Goal: Task Accomplishment & Management: Use online tool/utility

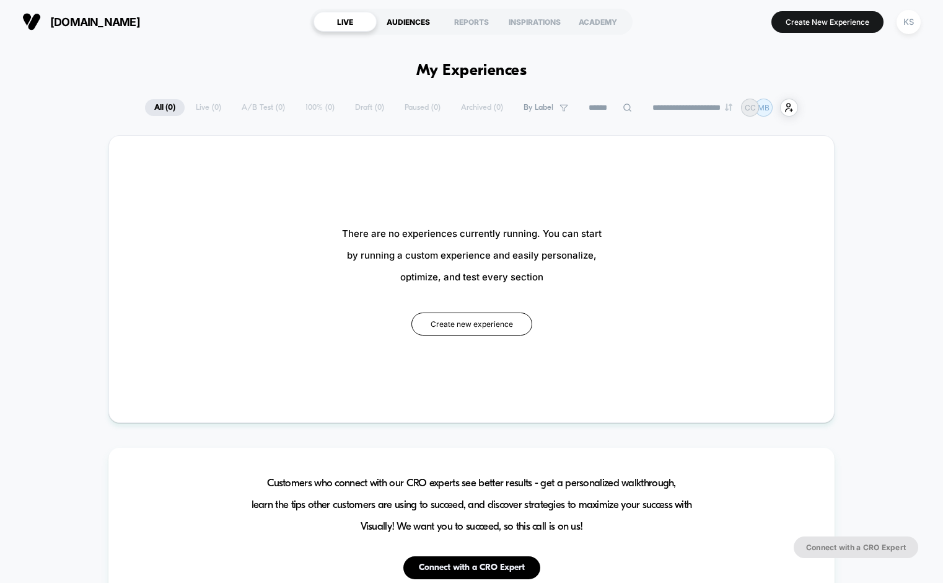
click at [416, 22] on div "AUDIENCES" at bounding box center [408, 22] width 63 height 20
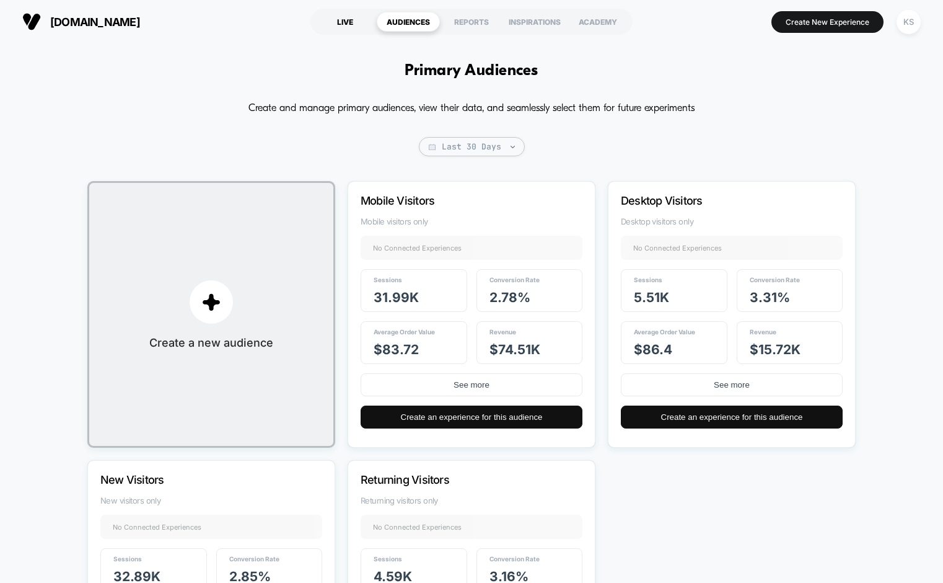
click at [343, 20] on div "LIVE" at bounding box center [345, 22] width 63 height 20
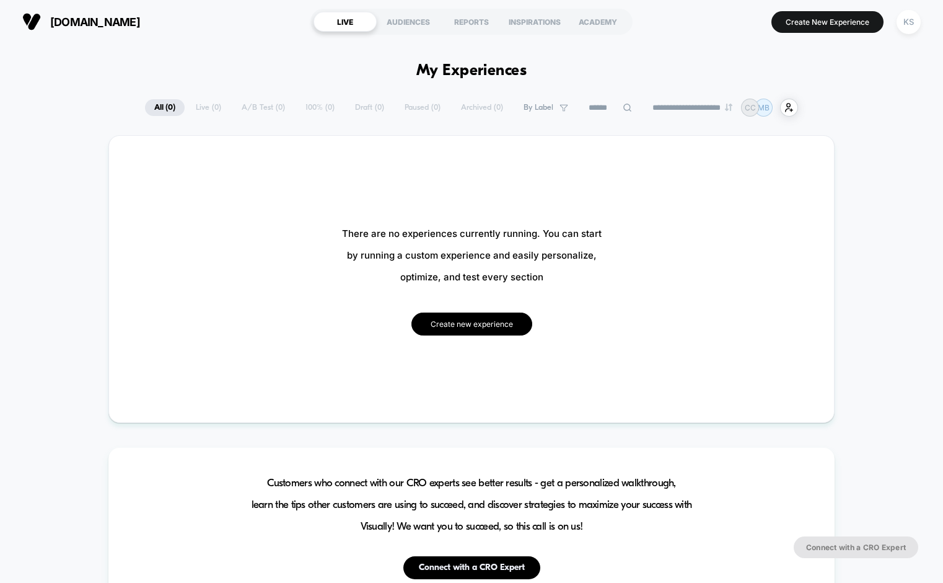
click at [471, 324] on button "Create new experience" at bounding box center [472, 323] width 121 height 23
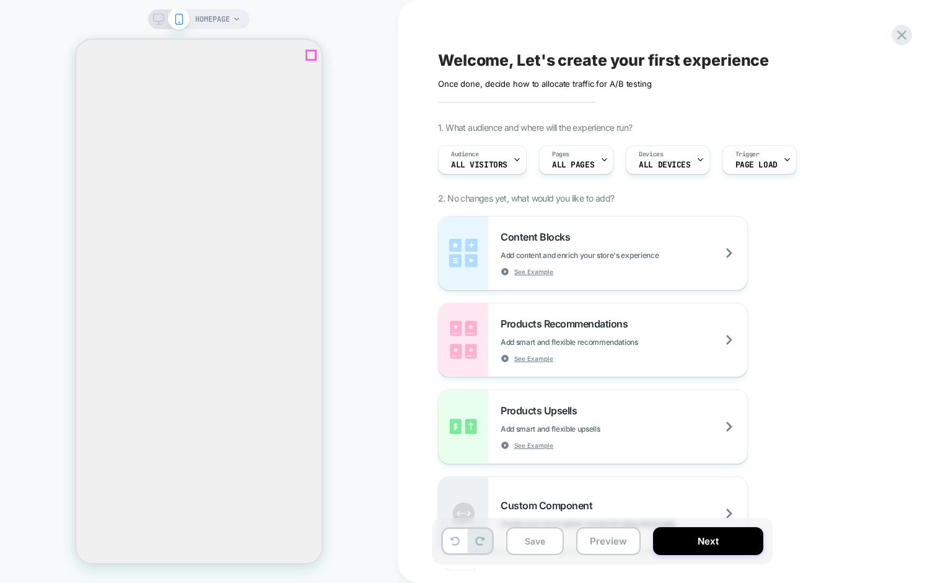
click at [94, 91] on icon "Close" at bounding box center [86, 99] width 16 height 16
click at [237, 20] on icon at bounding box center [236, 18] width 7 height 7
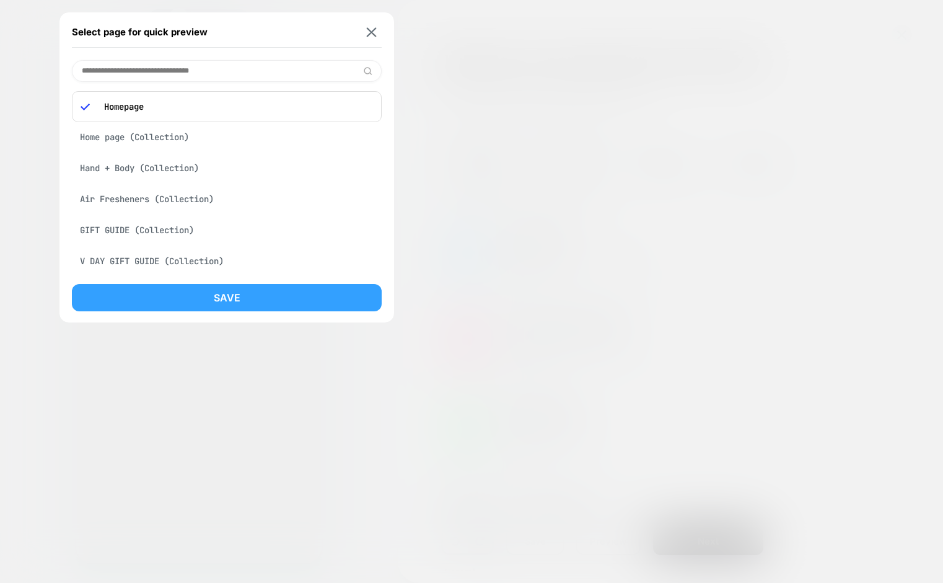
click at [219, 297] on button "Save" at bounding box center [227, 297] width 310 height 27
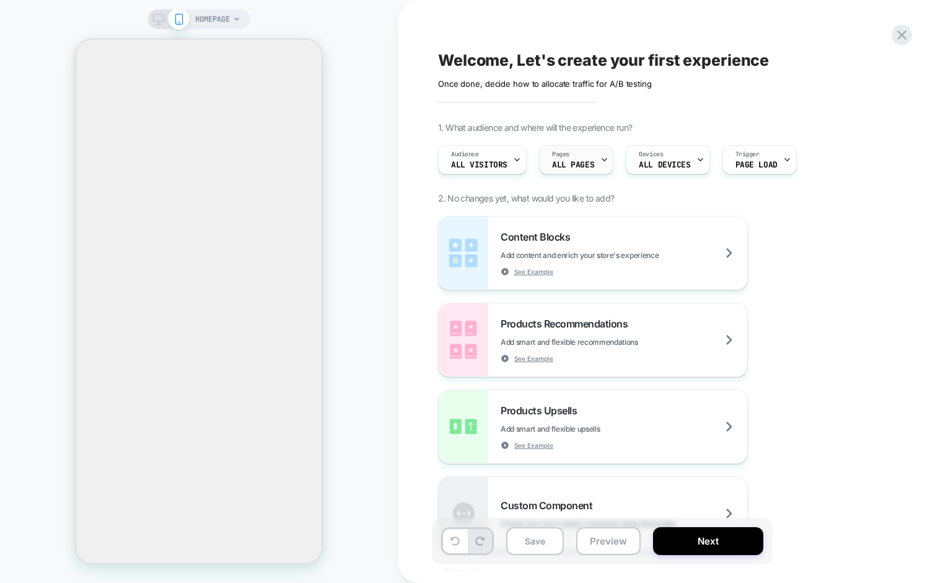
click at [578, 161] on span "ALL PAGES" at bounding box center [573, 165] width 42 height 9
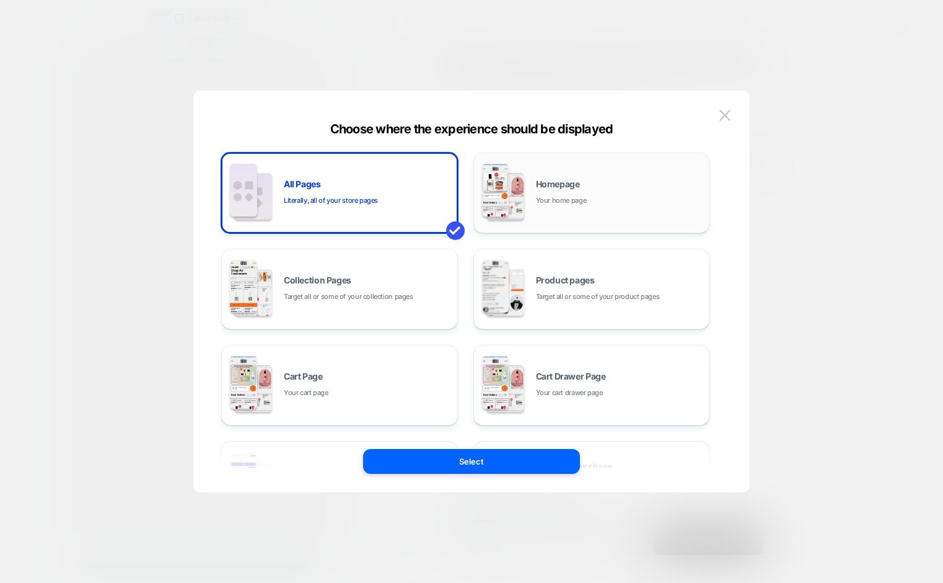
click at [591, 190] on div "Homepage Your home page" at bounding box center [619, 193] width 167 height 27
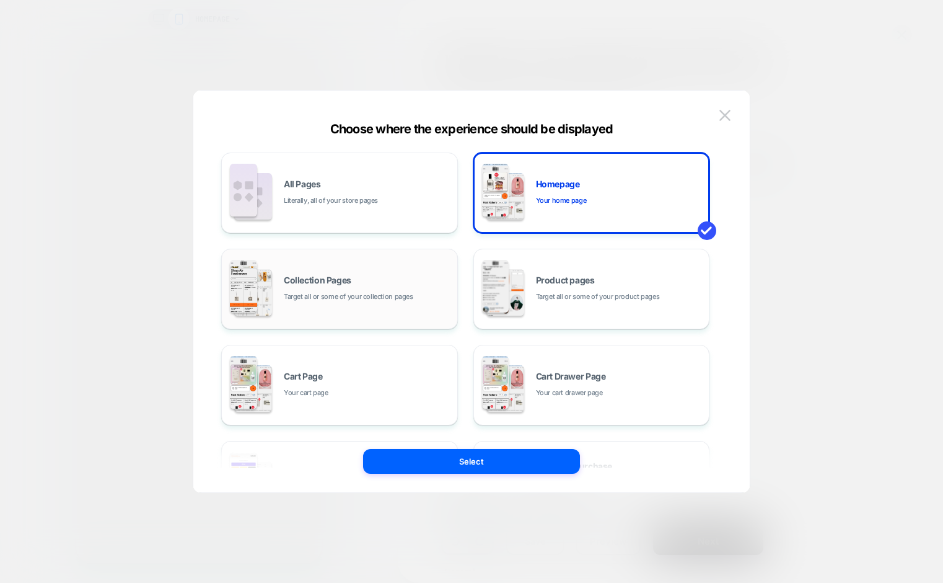
click at [335, 286] on div "Collection Pages Target all or some of your collection pages" at bounding box center [367, 289] width 167 height 27
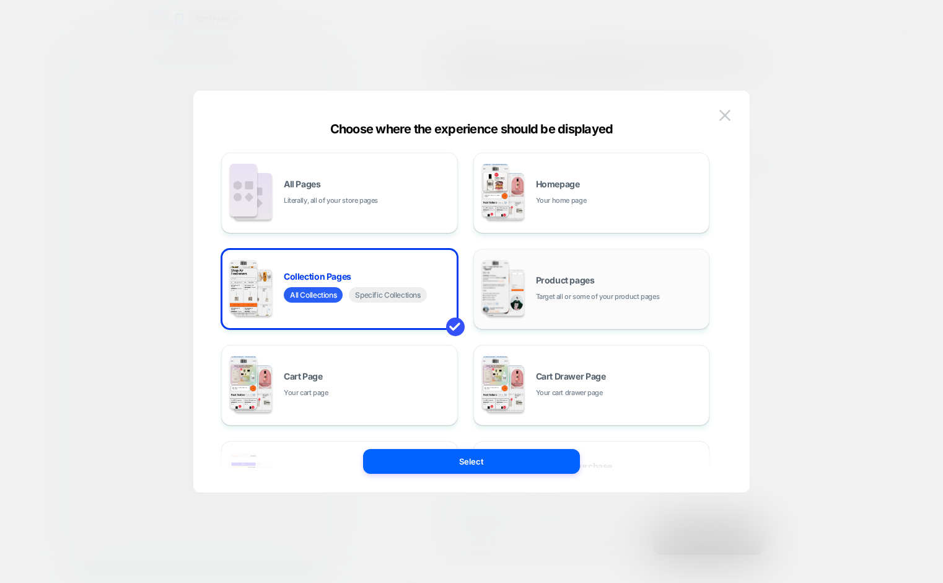
click at [504, 281] on img at bounding box center [495, 286] width 27 height 53
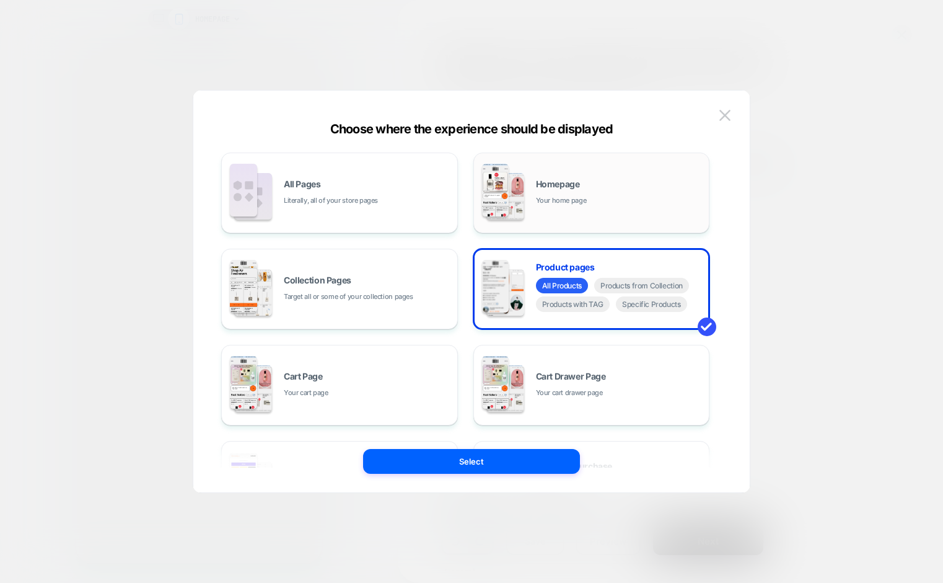
click at [556, 195] on span "Your home page" at bounding box center [561, 201] width 51 height 12
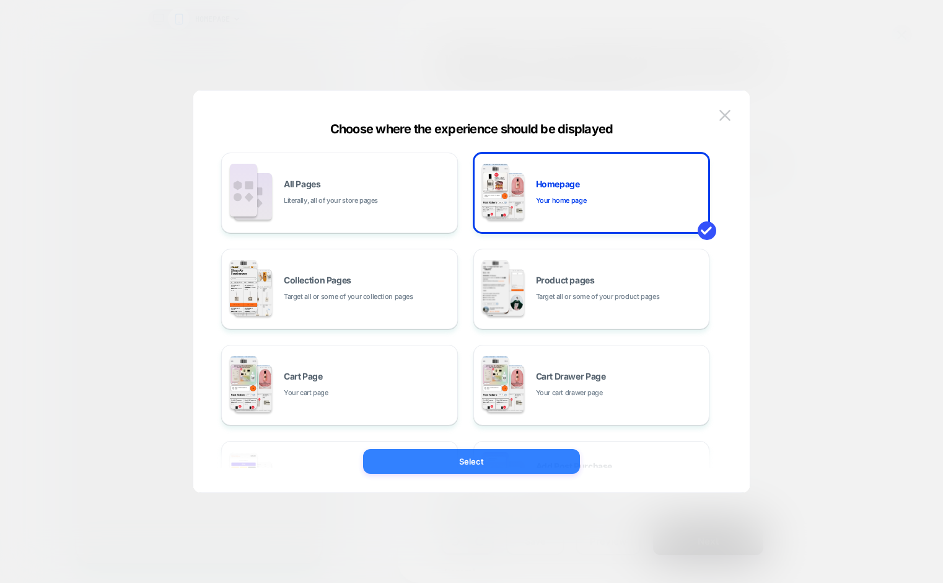
click at [521, 464] on button "Select" at bounding box center [471, 461] width 217 height 25
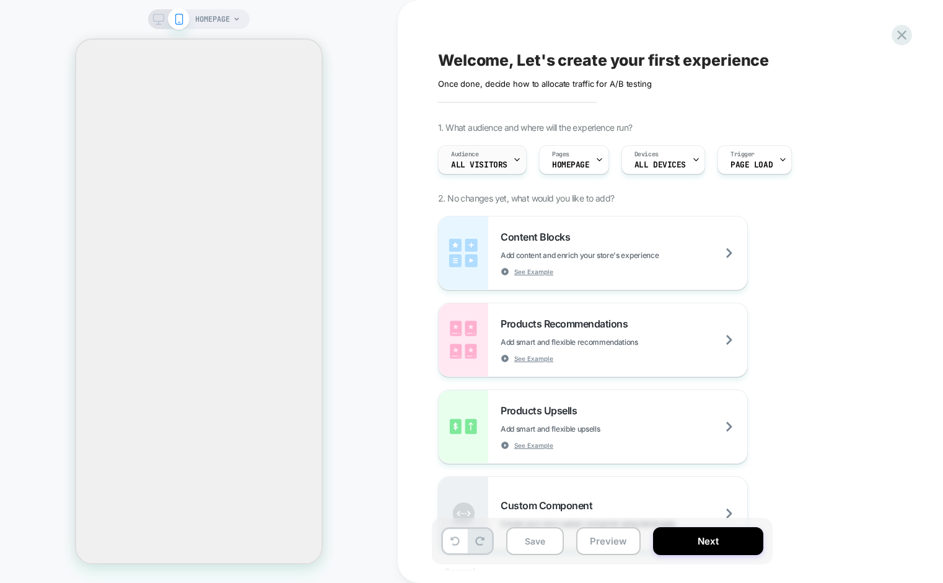
click at [482, 161] on span "All Visitors" at bounding box center [479, 165] width 56 height 9
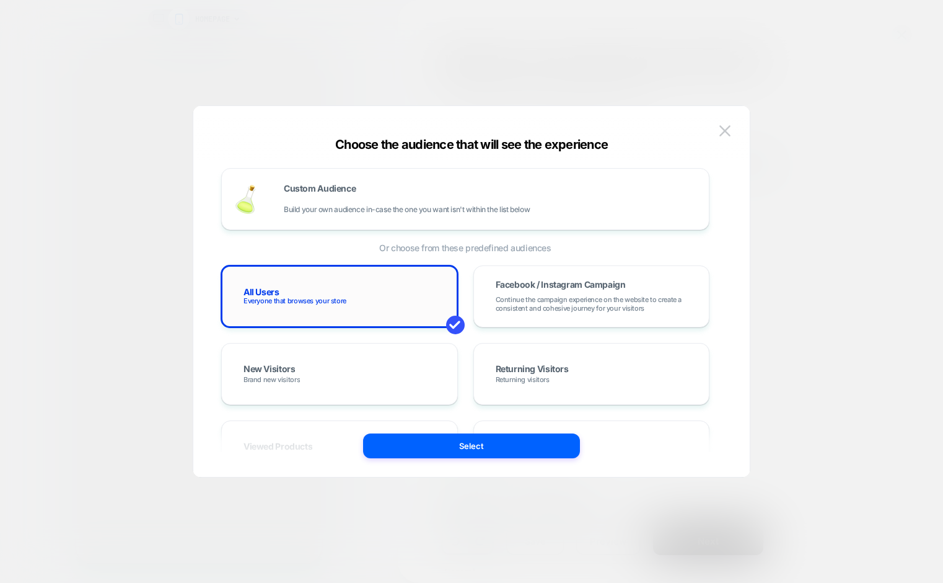
click at [363, 287] on div "All Users Everyone that browses your store" at bounding box center [339, 296] width 211 height 36
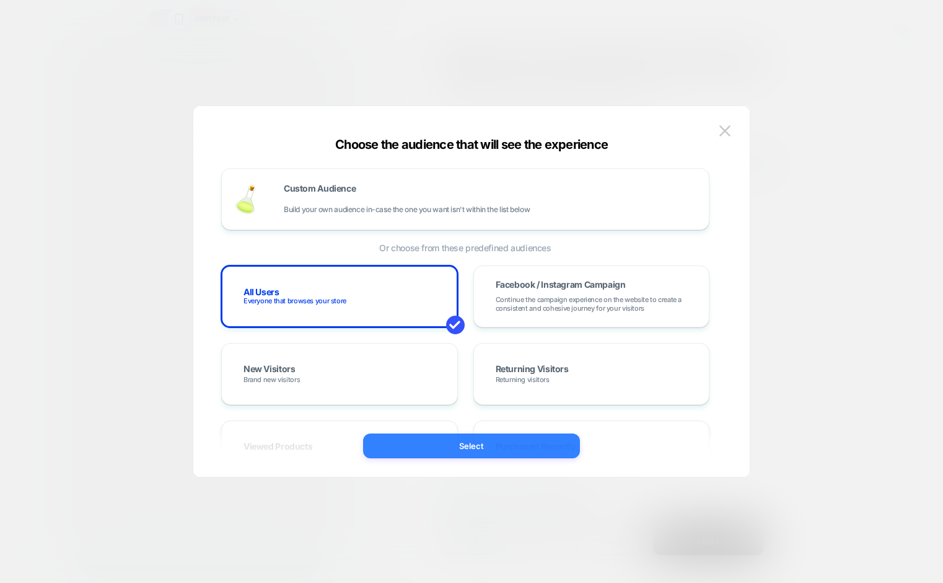
click at [504, 447] on button "Select" at bounding box center [471, 445] width 217 height 25
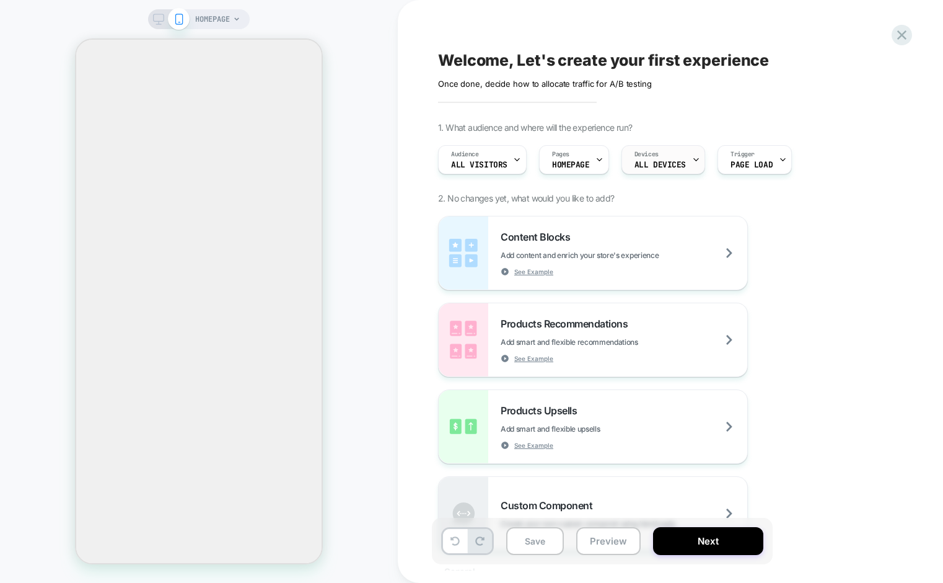
click at [680, 157] on div "Devices ALL DEVICES" at bounding box center [660, 160] width 76 height 28
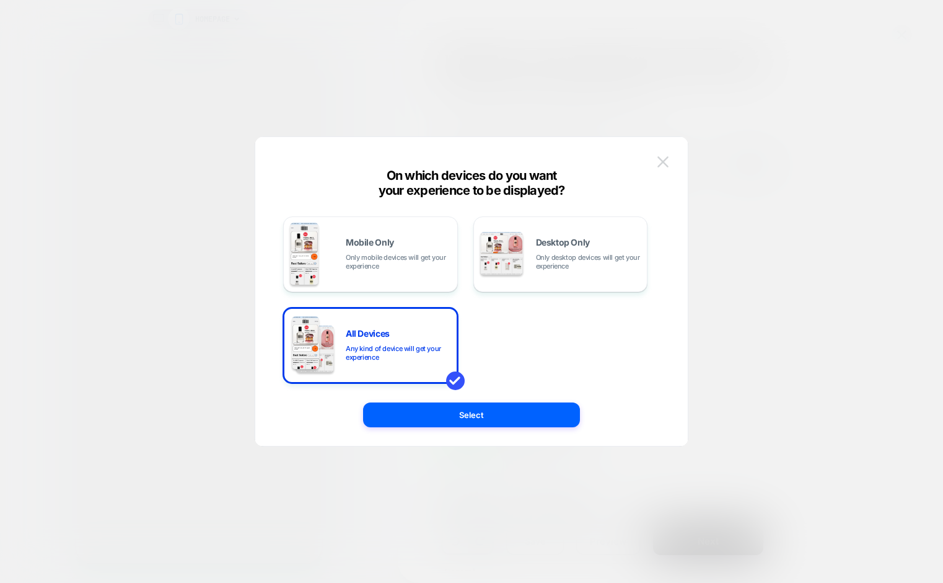
click at [662, 164] on img at bounding box center [663, 161] width 11 height 11
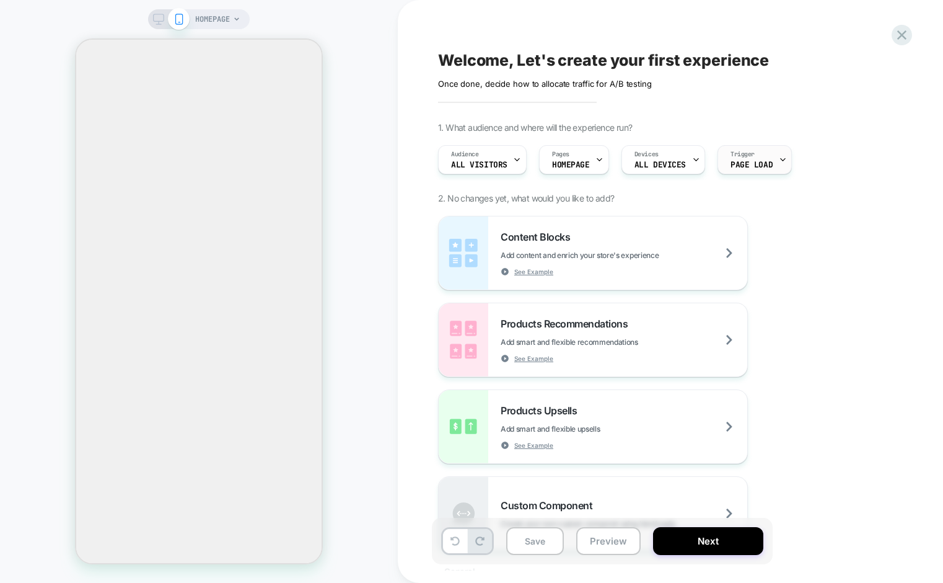
click at [758, 162] on span "Page Load" at bounding box center [752, 165] width 42 height 9
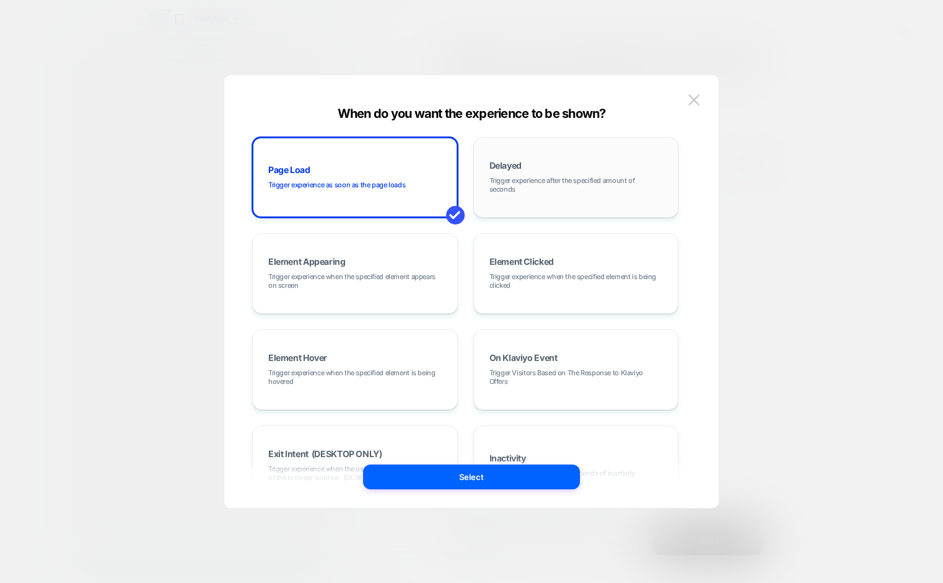
click at [557, 167] on div "Delayed Trigger experience after the specified amount of seconds" at bounding box center [576, 177] width 192 height 67
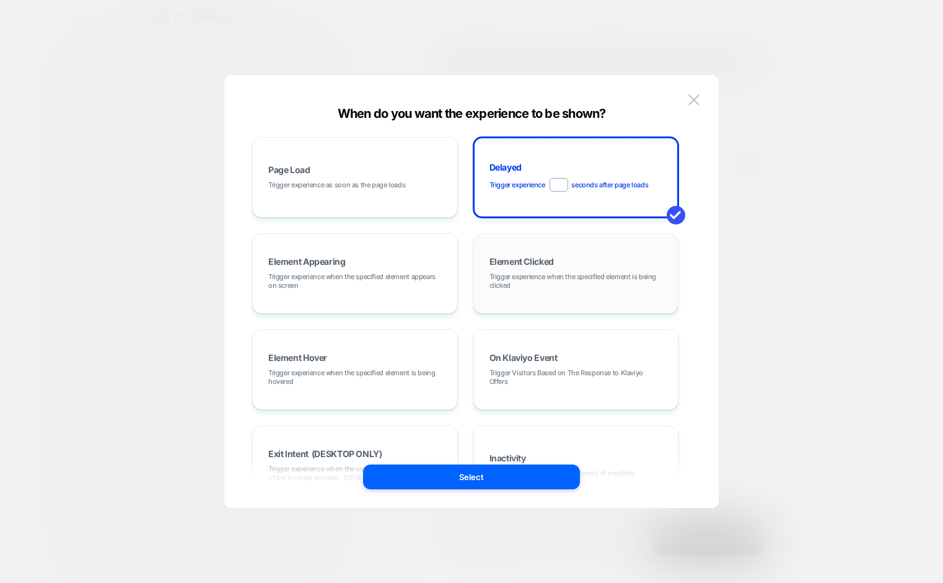
click at [519, 268] on div "Element Clicked Trigger experience when the specified element is being clicked" at bounding box center [576, 273] width 192 height 67
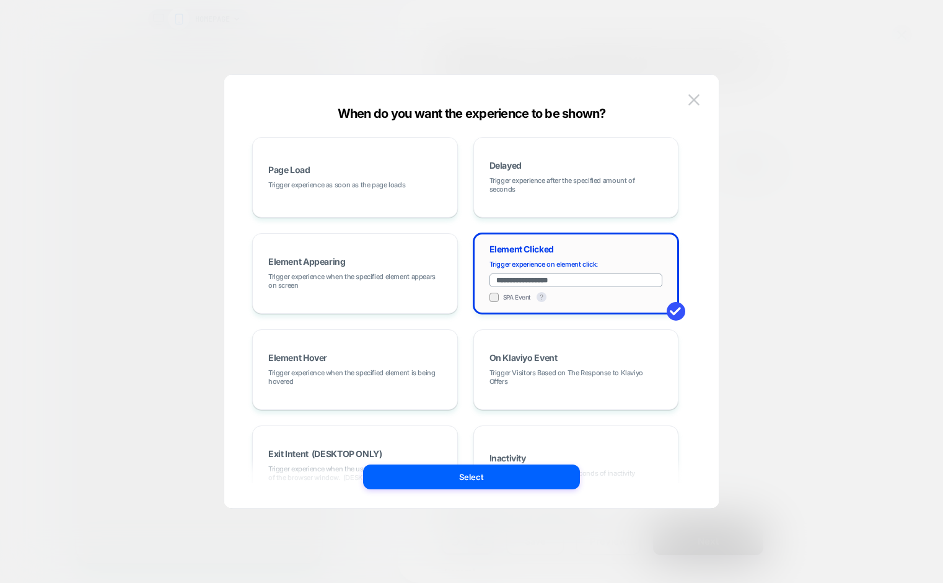
drag, startPoint x: 569, startPoint y: 283, endPoint x: 484, endPoint y: 281, distance: 84.9
click at [484, 281] on div "**********" at bounding box center [576, 273] width 192 height 67
click at [340, 183] on span "Trigger experience as soon as the page loads" at bounding box center [336, 184] width 137 height 9
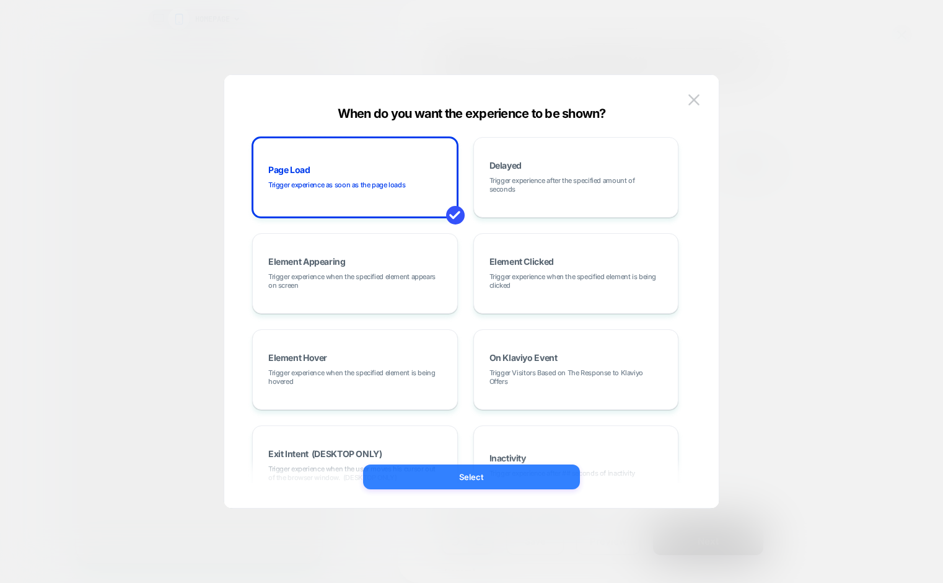
click at [471, 478] on button "Select" at bounding box center [471, 476] width 217 height 25
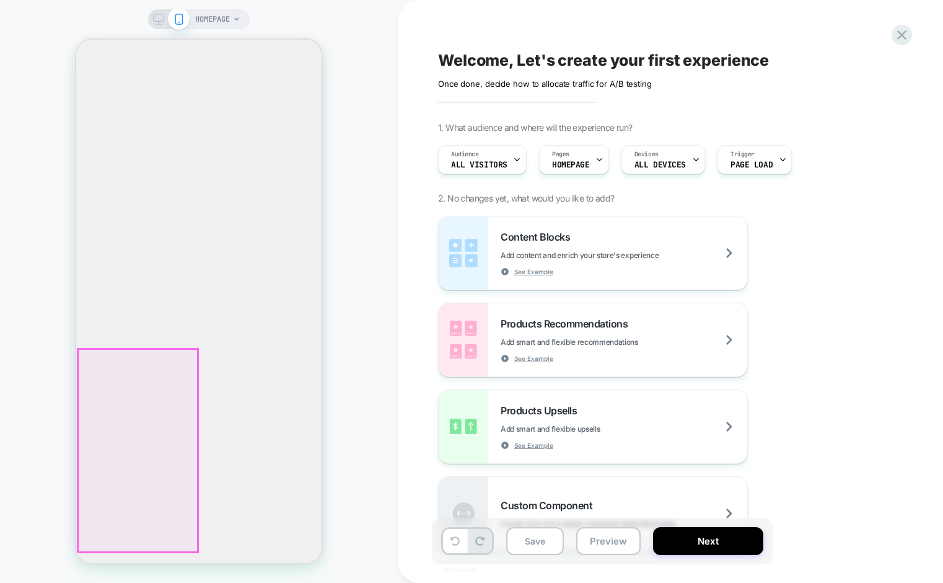
scroll to position [71, 0]
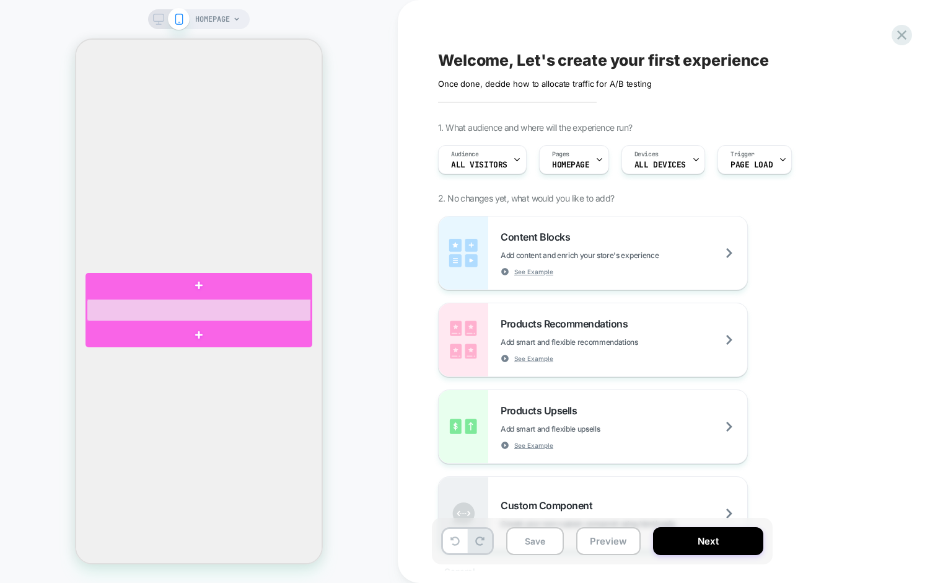
click at [241, 309] on div at bounding box center [199, 310] width 224 height 22
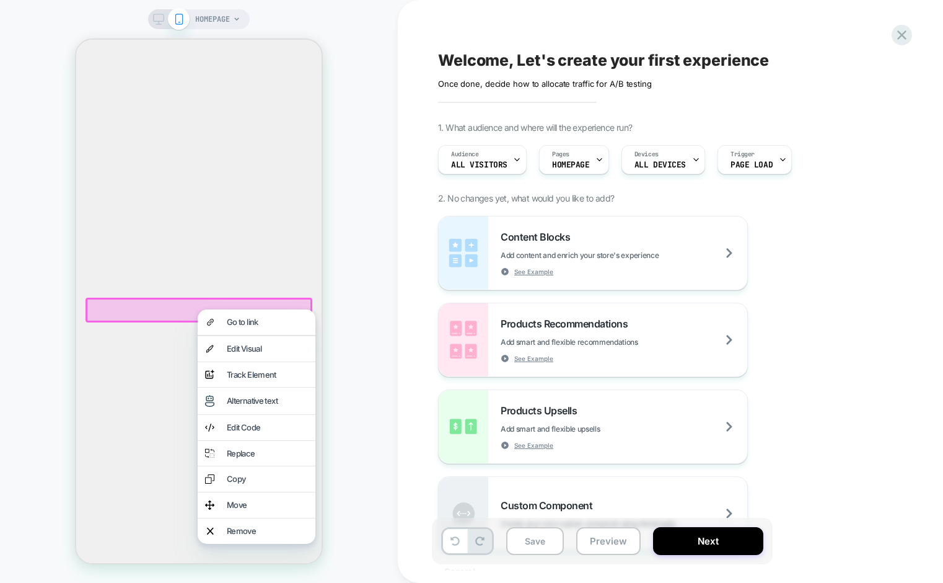
click at [174, 305] on div at bounding box center [199, 309] width 227 height 25
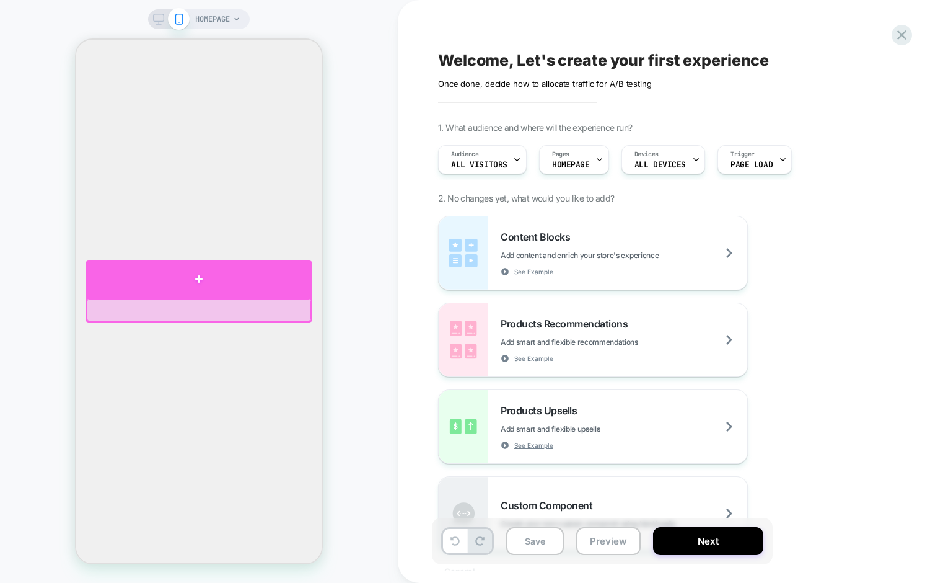
click at [198, 277] on div at bounding box center [199, 278] width 227 height 37
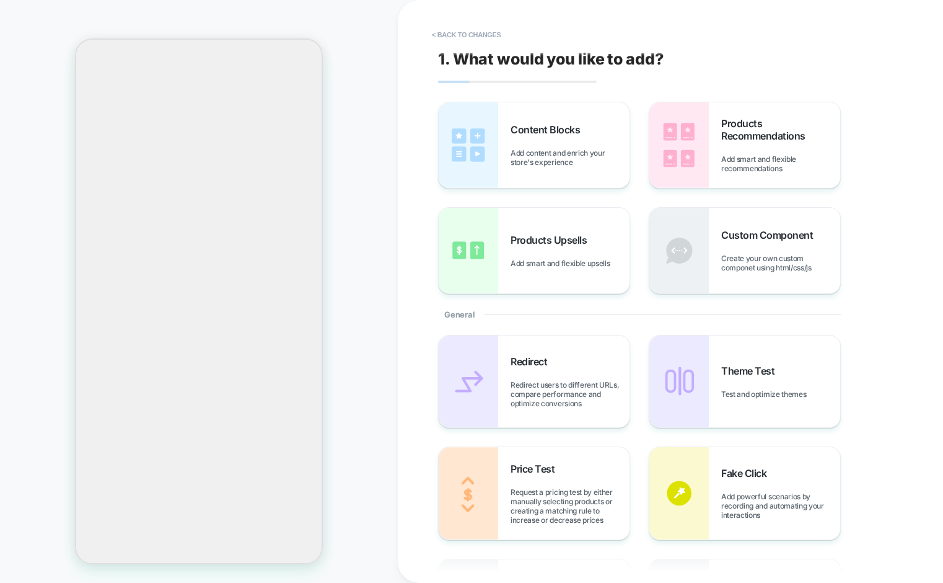
scroll to position [82, 0]
click at [527, 157] on span "Add content and enrich your store's experience" at bounding box center [570, 157] width 119 height 19
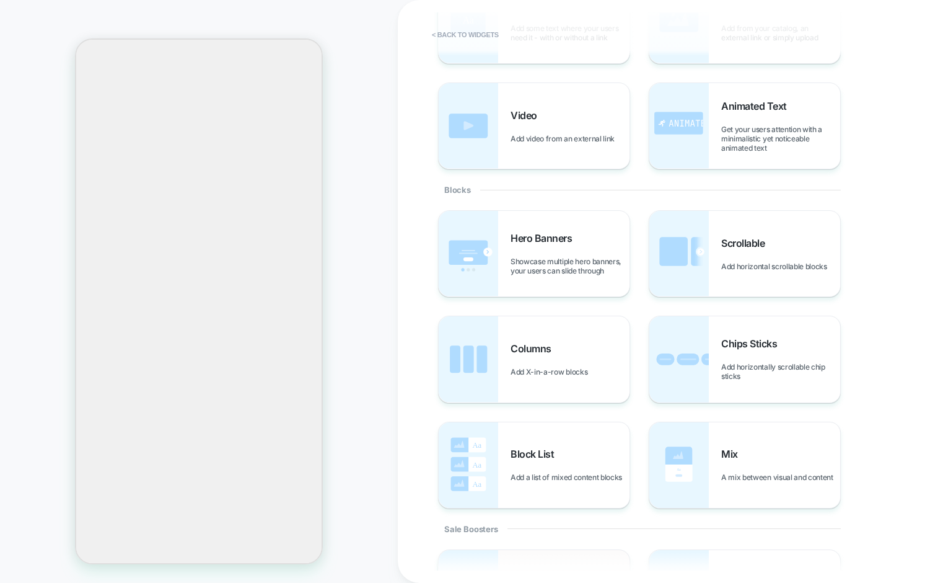
scroll to position [0, 0]
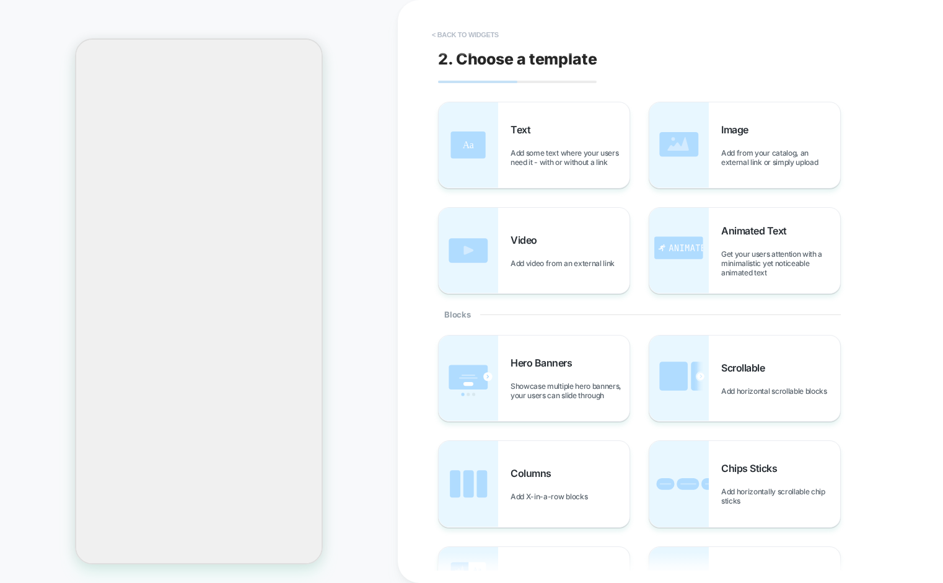
click at [475, 33] on button "< Back to widgets" at bounding box center [465, 35] width 79 height 20
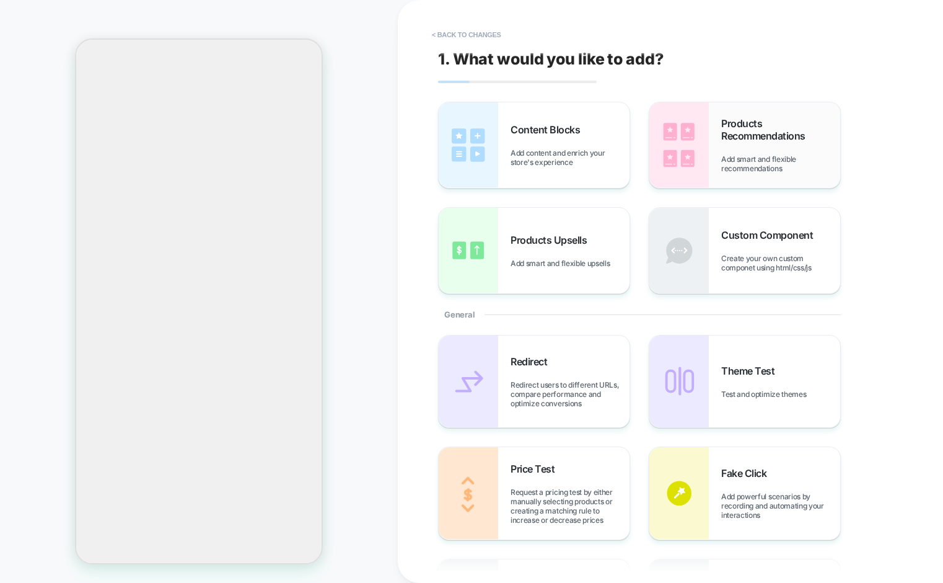
click at [735, 154] on span "Add smart and flexible recommendations" at bounding box center [780, 163] width 119 height 19
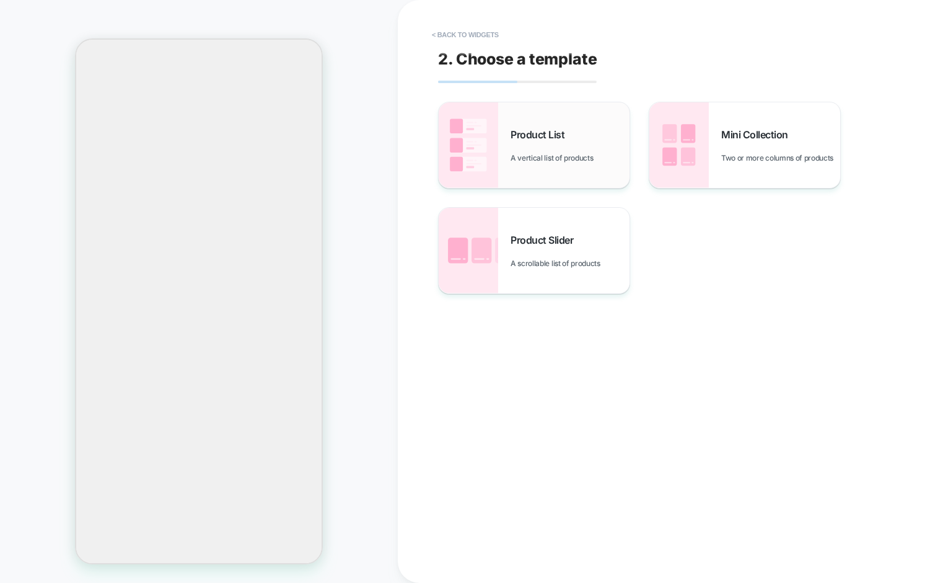
scroll to position [0, 19]
click at [738, 153] on span "Two or more columns of products" at bounding box center [780, 157] width 118 height 9
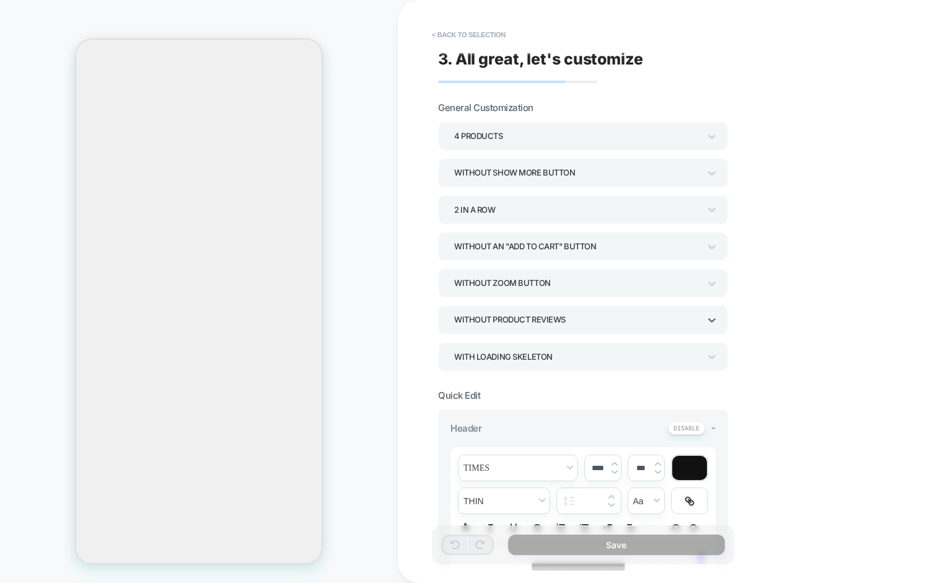
click at [571, 319] on div "Without Product Reviews" at bounding box center [576, 319] width 245 height 17
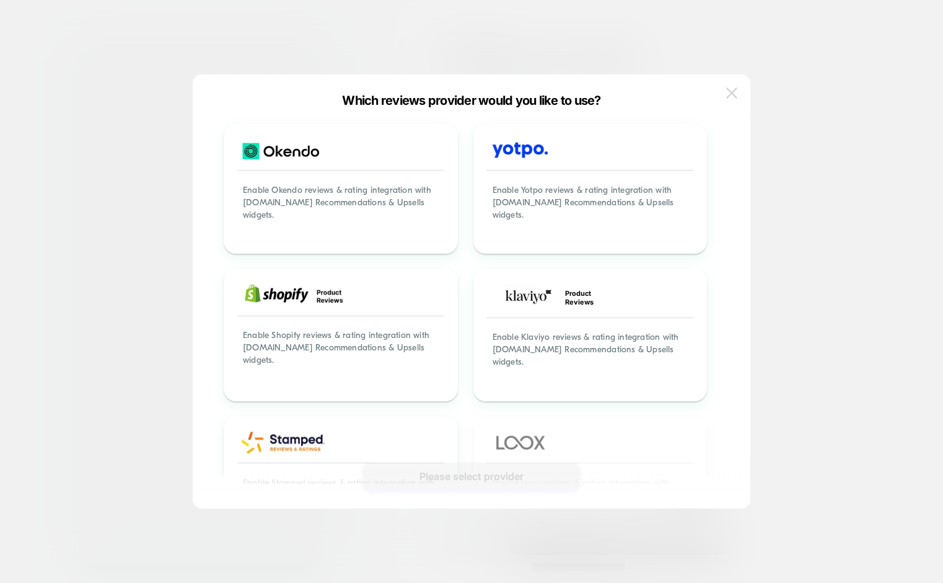
click at [725, 93] on button at bounding box center [732, 93] width 19 height 19
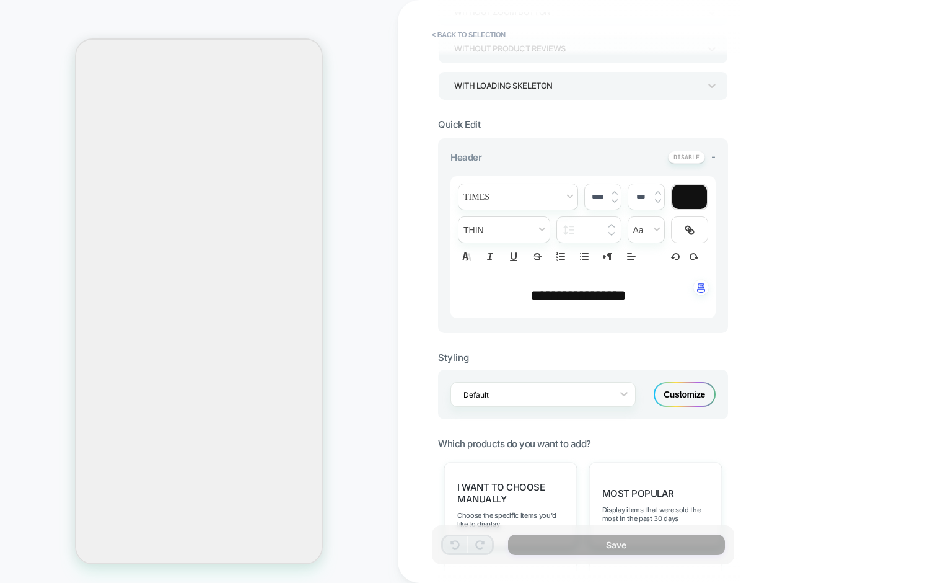
scroll to position [270, 0]
click at [589, 296] on span "**********" at bounding box center [579, 295] width 96 height 15
type input "****"
click at [589, 296] on span "**********" at bounding box center [579, 295] width 96 height 15
click at [589, 296] on span "****" at bounding box center [587, 295] width 22 height 15
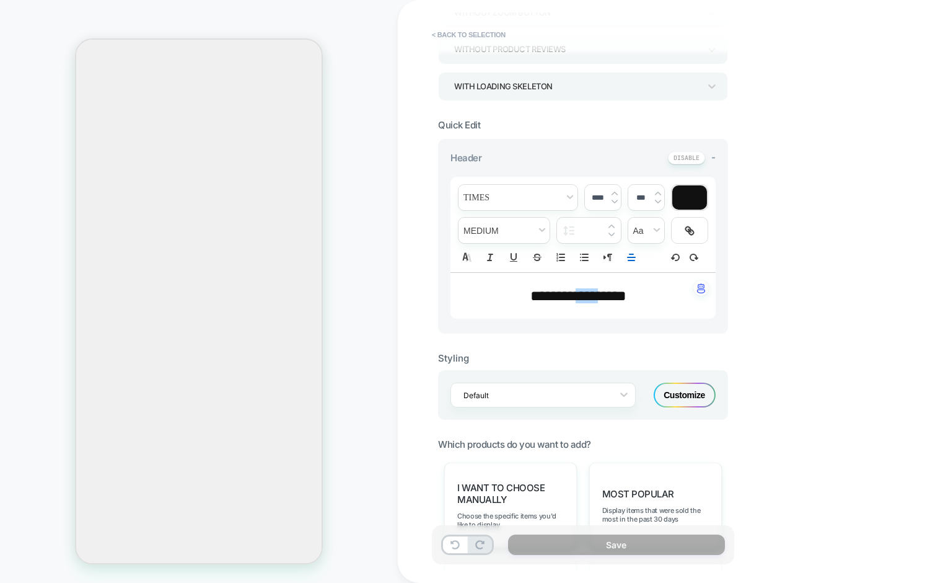
click at [576, 296] on span "*******" at bounding box center [553, 295] width 45 height 15
click at [494, 198] on span "font" at bounding box center [518, 197] width 119 height 25
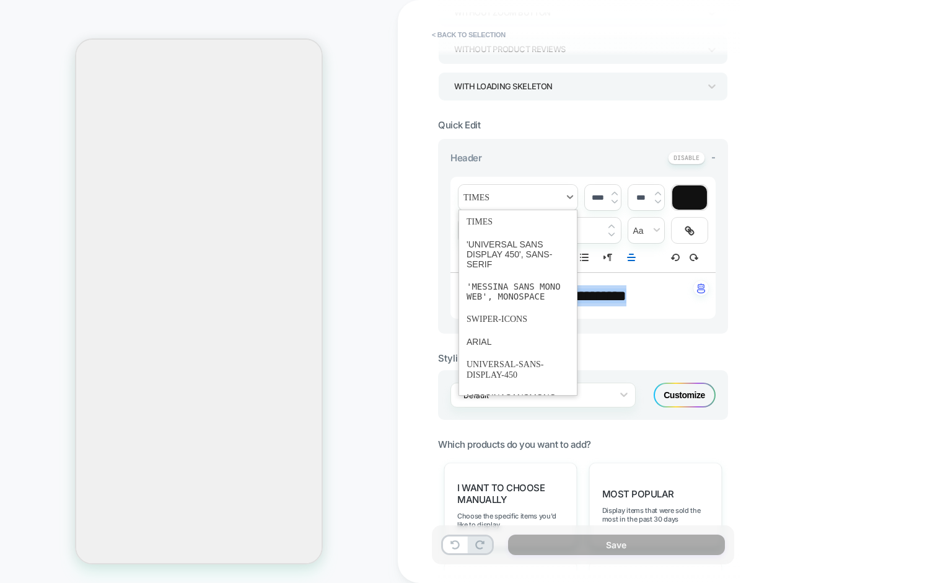
click at [523, 193] on span "font" at bounding box center [518, 197] width 119 height 25
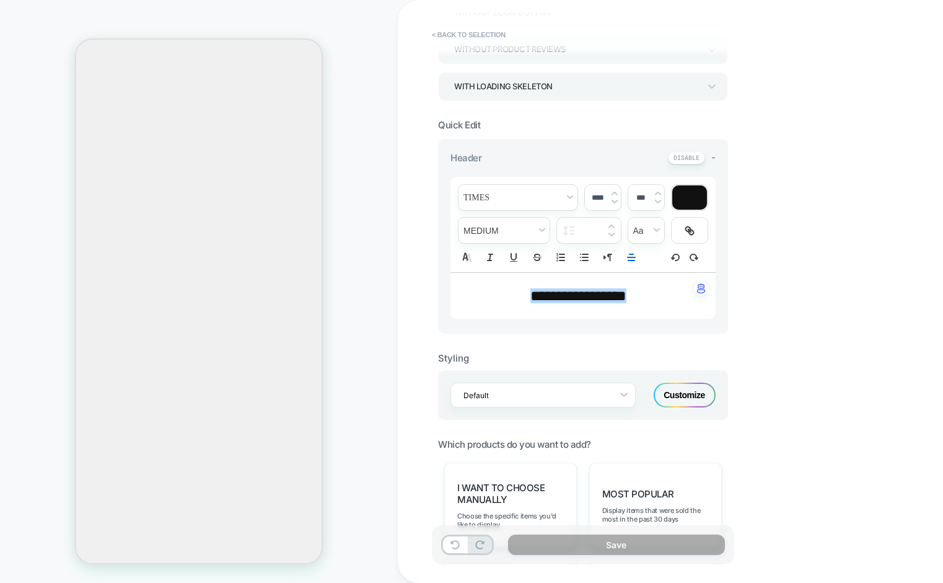
click at [684, 397] on div "Customize" at bounding box center [685, 394] width 62 height 25
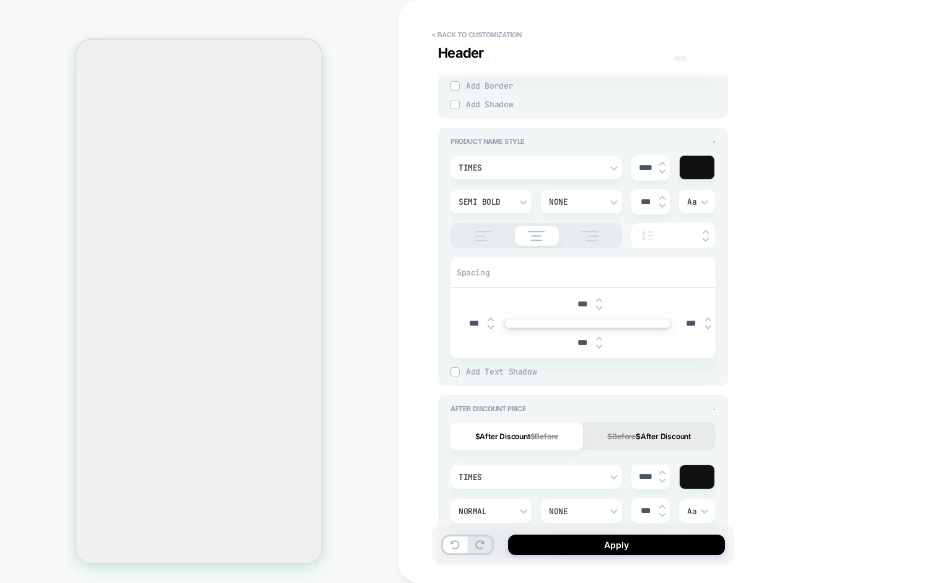
scroll to position [68, 0]
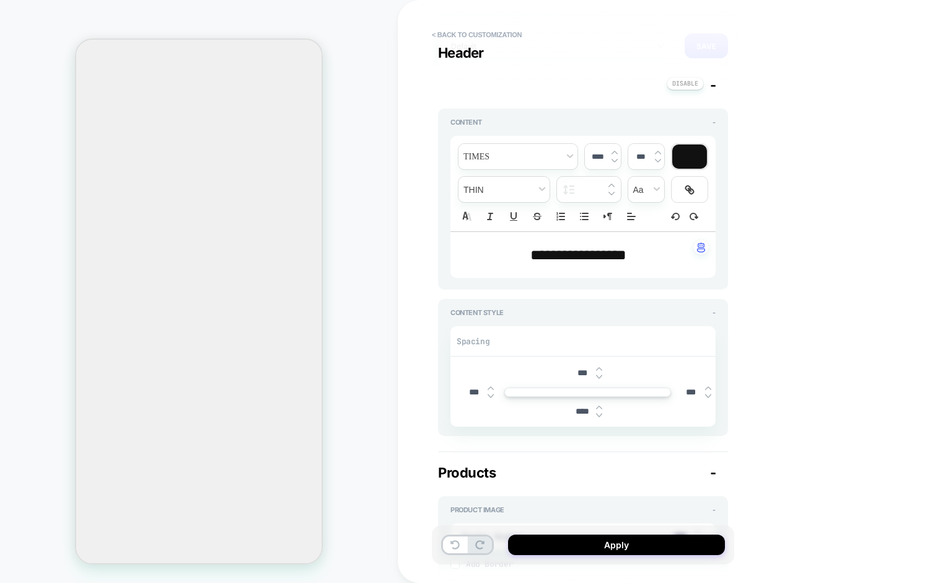
type textarea "*"
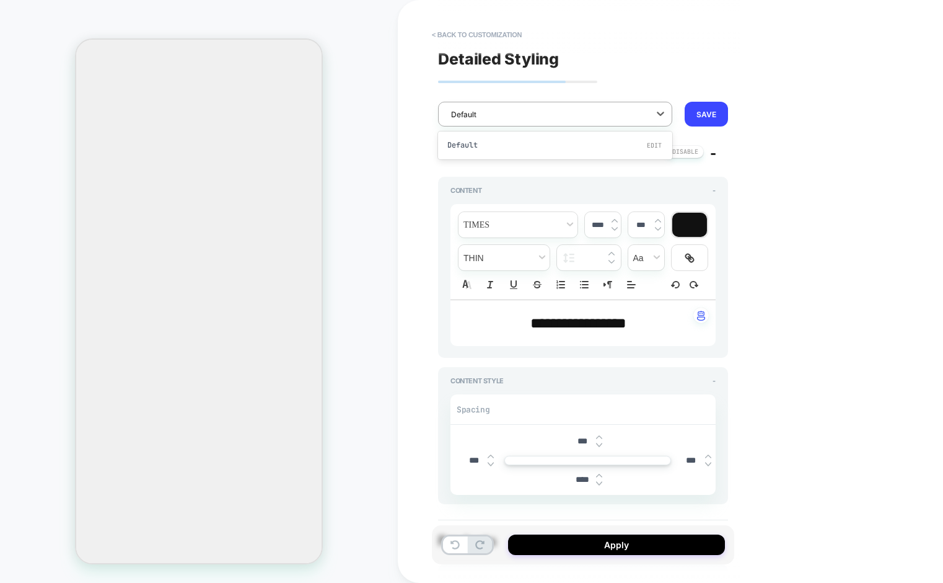
click at [477, 112] on div at bounding box center [547, 114] width 192 height 12
type input "*********"
click at [654, 69] on div "**********" at bounding box center [583, 291] width 302 height 558
click at [470, 35] on button "< Back to customization" at bounding box center [477, 35] width 102 height 20
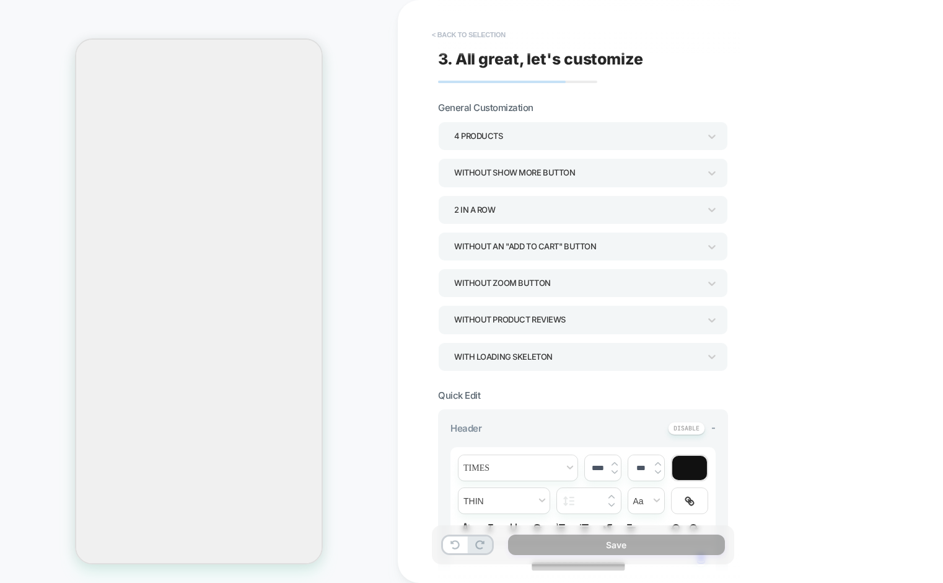
click at [480, 36] on button "< Back to selection" at bounding box center [469, 35] width 86 height 20
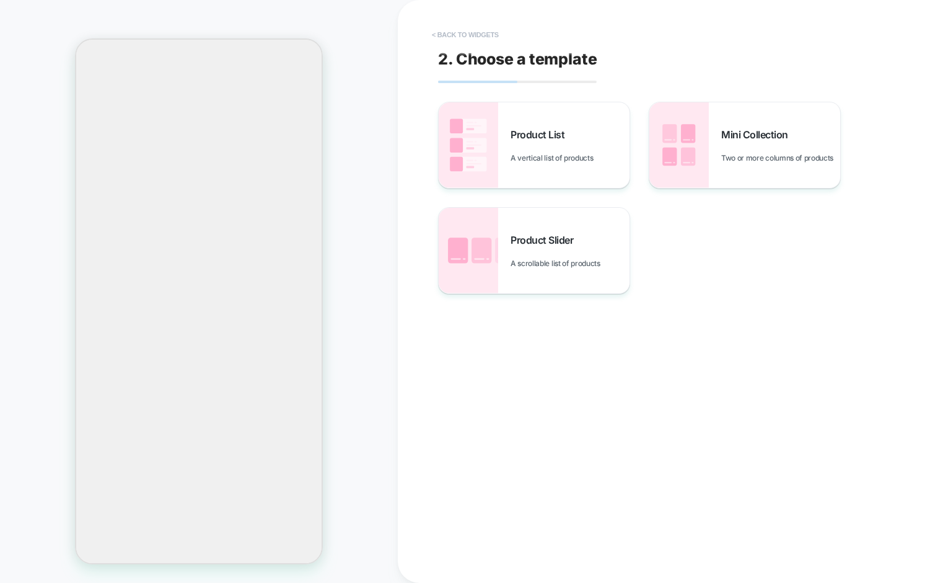
click at [463, 34] on button "< Back to widgets" at bounding box center [465, 35] width 79 height 20
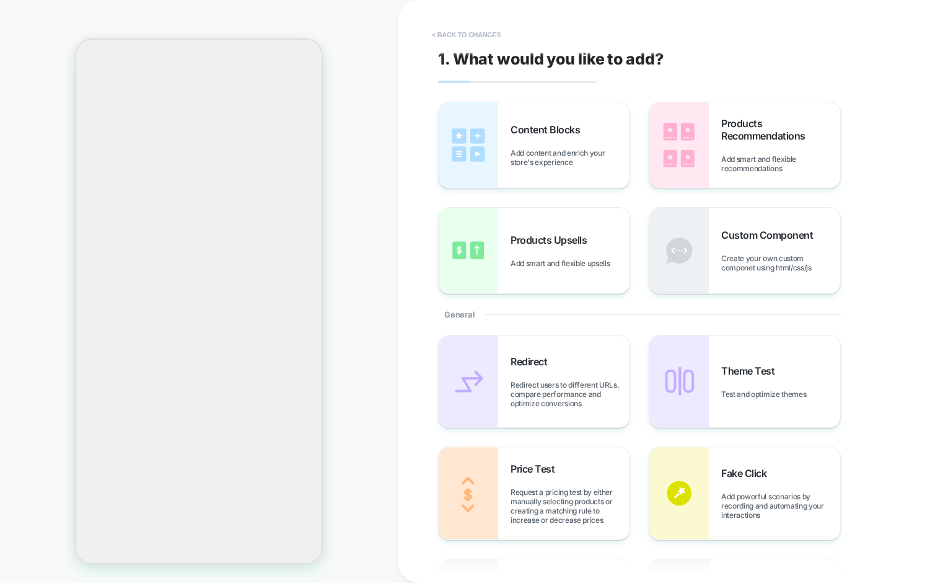
click at [477, 34] on button "< Back to changes" at bounding box center [467, 35] width 82 height 20
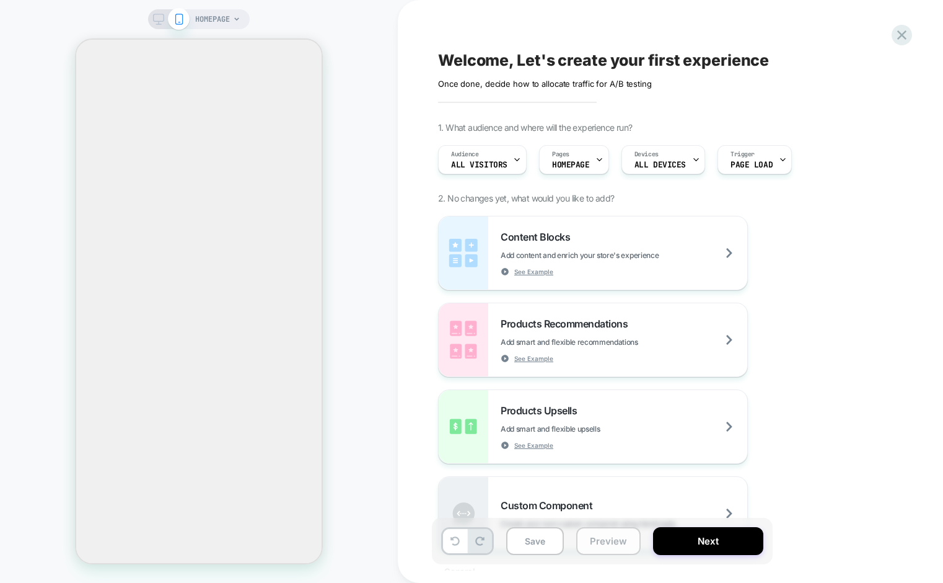
click at [602, 545] on button "Preview" at bounding box center [608, 541] width 64 height 28
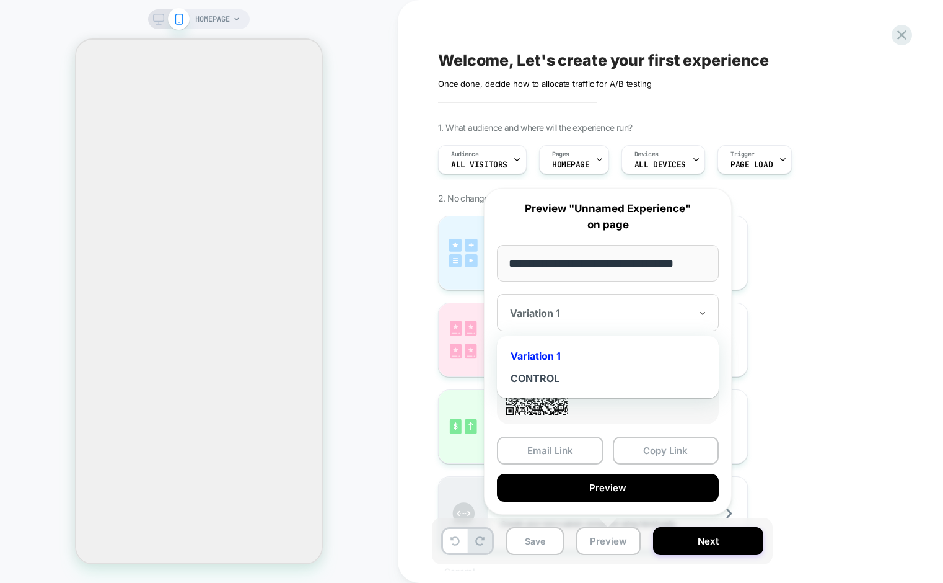
click at [705, 319] on div at bounding box center [702, 313] width 9 height 15
click at [697, 312] on div "Variation 1" at bounding box center [608, 312] width 222 height 37
click at [418, 469] on div "Welcome, Let's create your first experience Click to edit experience details On…" at bounding box center [670, 291] width 545 height 583
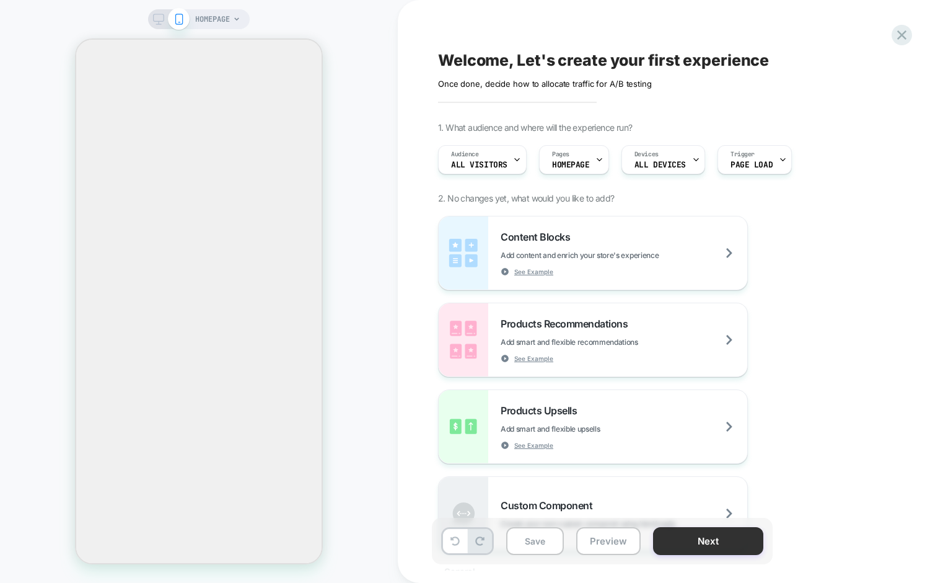
click at [728, 539] on button "Next" at bounding box center [708, 541] width 110 height 28
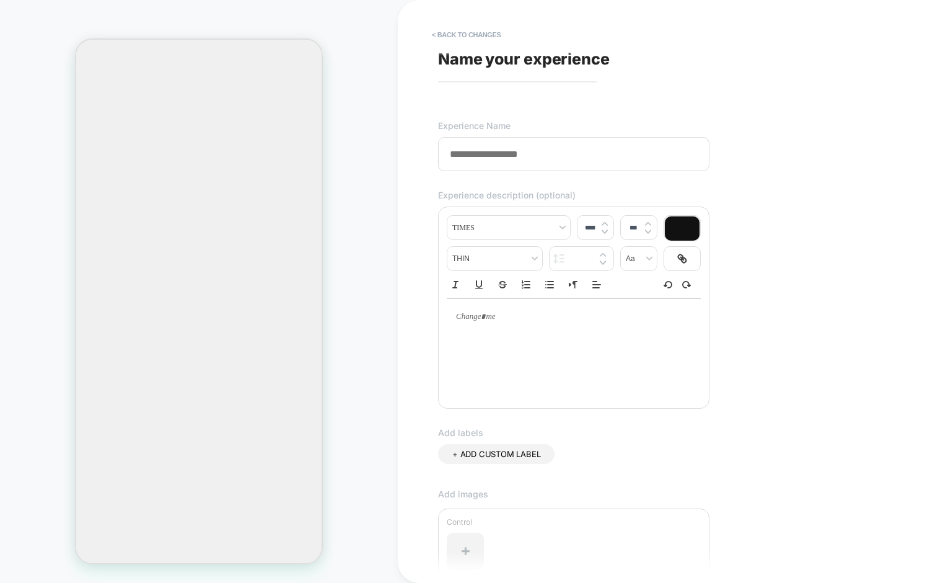
click at [476, 156] on input at bounding box center [573, 154] width 271 height 34
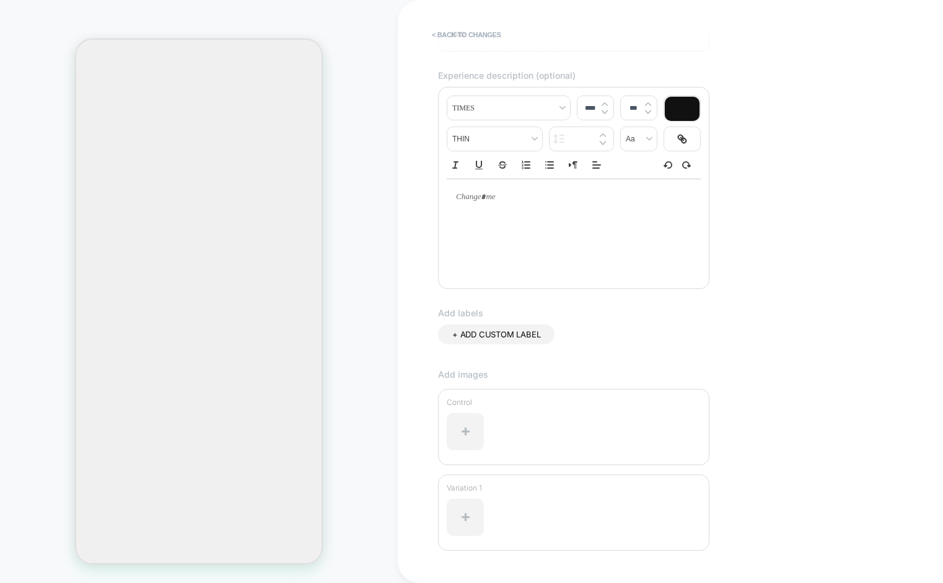
scroll to position [209, 0]
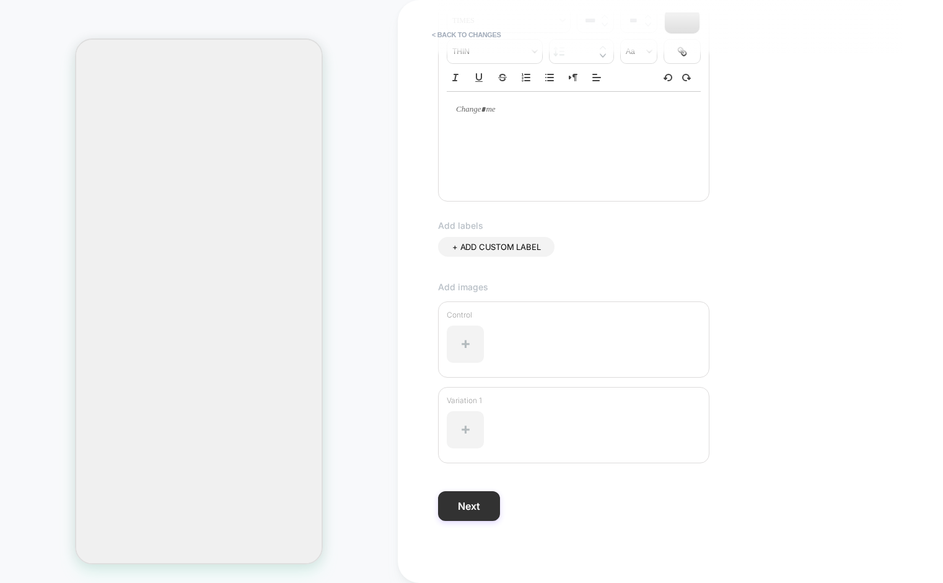
type input "****"
click at [470, 514] on button "Next" at bounding box center [469, 506] width 62 height 30
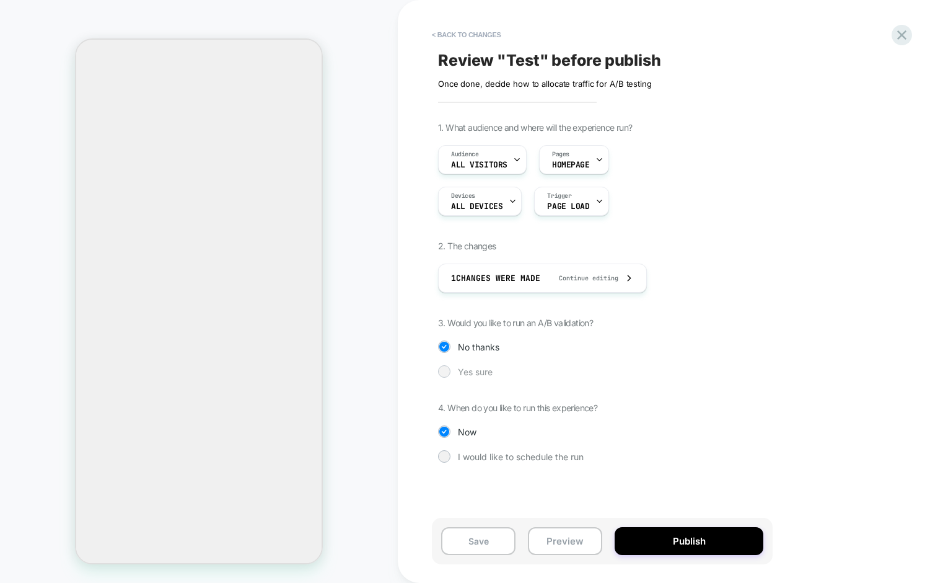
click at [449, 374] on div at bounding box center [444, 371] width 12 height 12
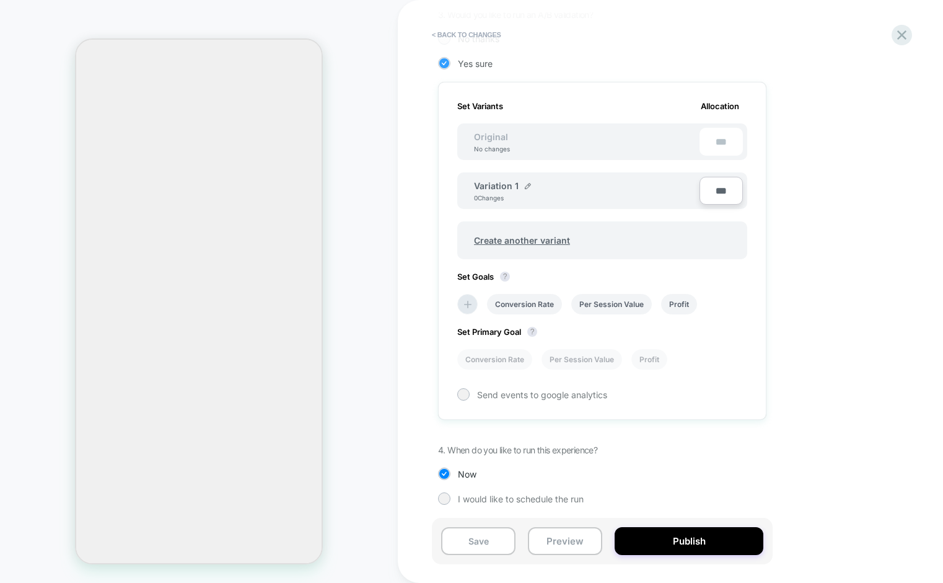
scroll to position [310, 0]
click at [545, 234] on span "Create another variant" at bounding box center [522, 237] width 121 height 29
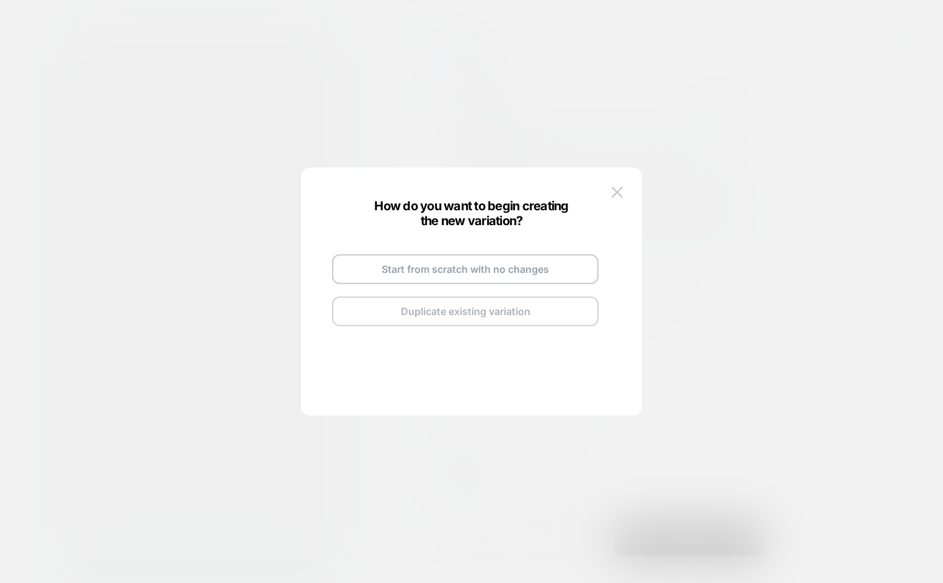
click at [452, 304] on button "Duplicate existing variation" at bounding box center [465, 311] width 266 height 30
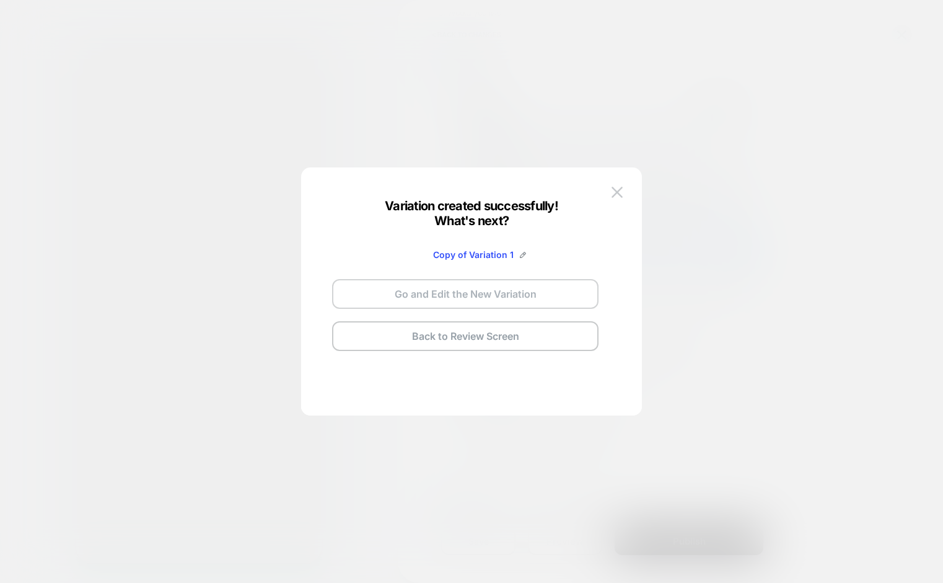
click at [429, 293] on button "Go and Edit the New Variation" at bounding box center [465, 294] width 266 height 30
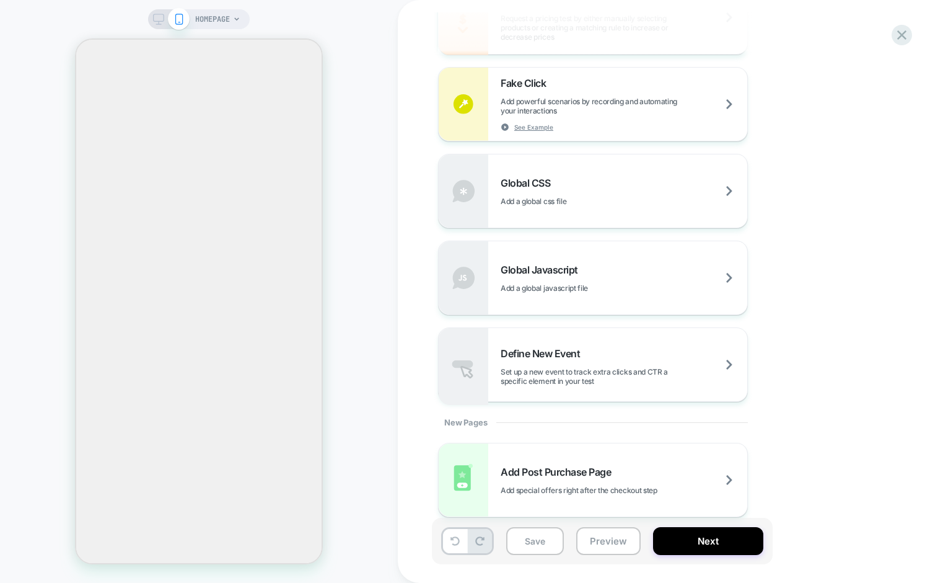
scroll to position [786, 0]
click at [710, 547] on button "Next" at bounding box center [708, 541] width 110 height 28
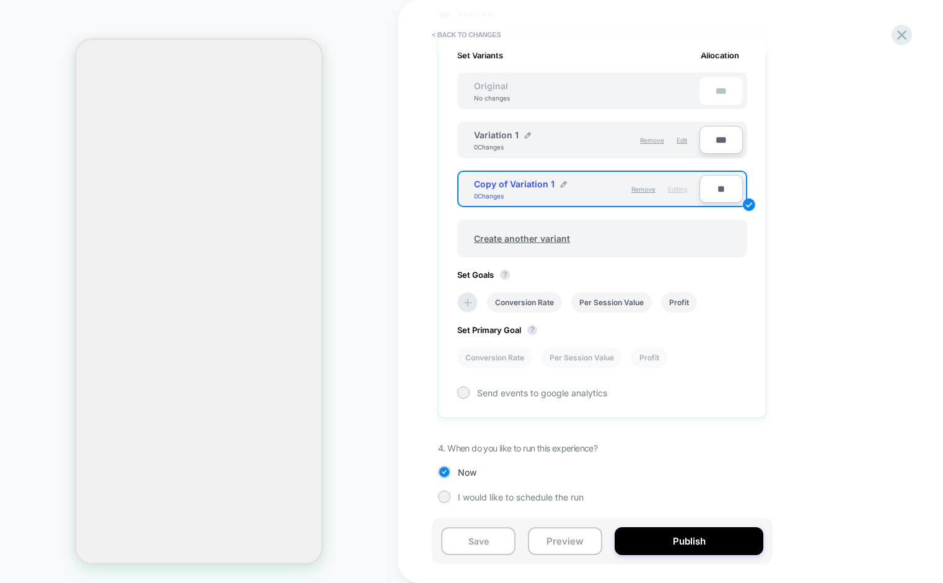
scroll to position [359, 0]
click at [443, 494] on div at bounding box center [443, 495] width 9 height 9
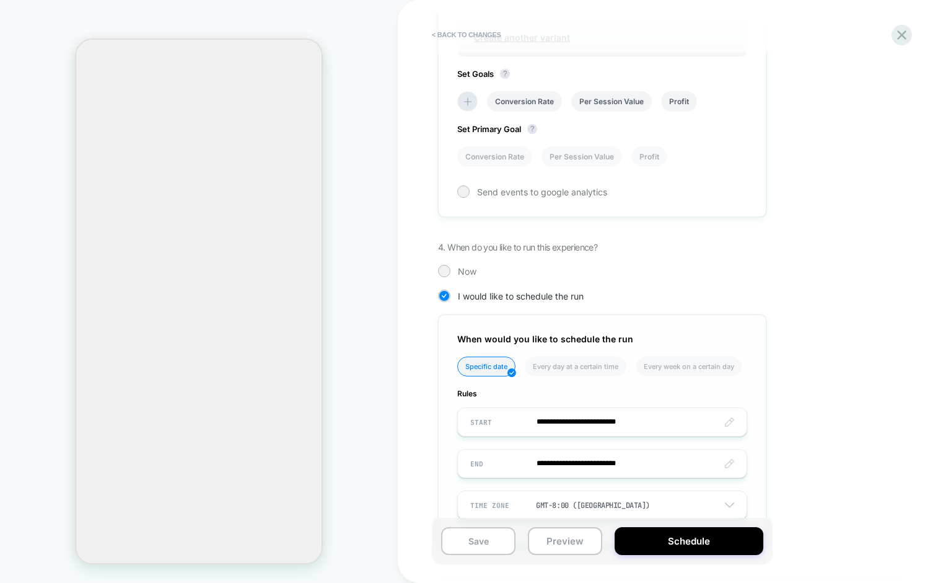
scroll to position [602, 0]
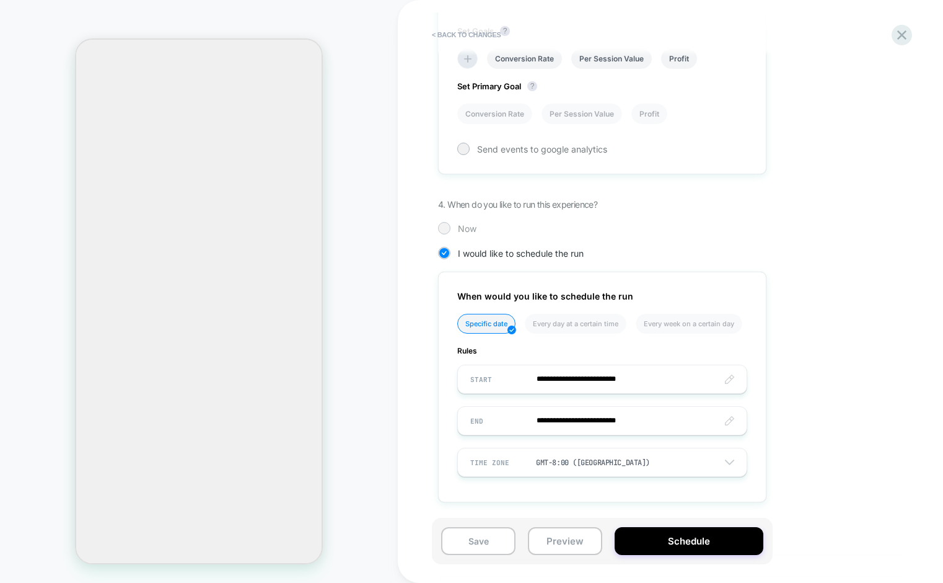
click at [446, 227] on div at bounding box center [443, 227] width 9 height 9
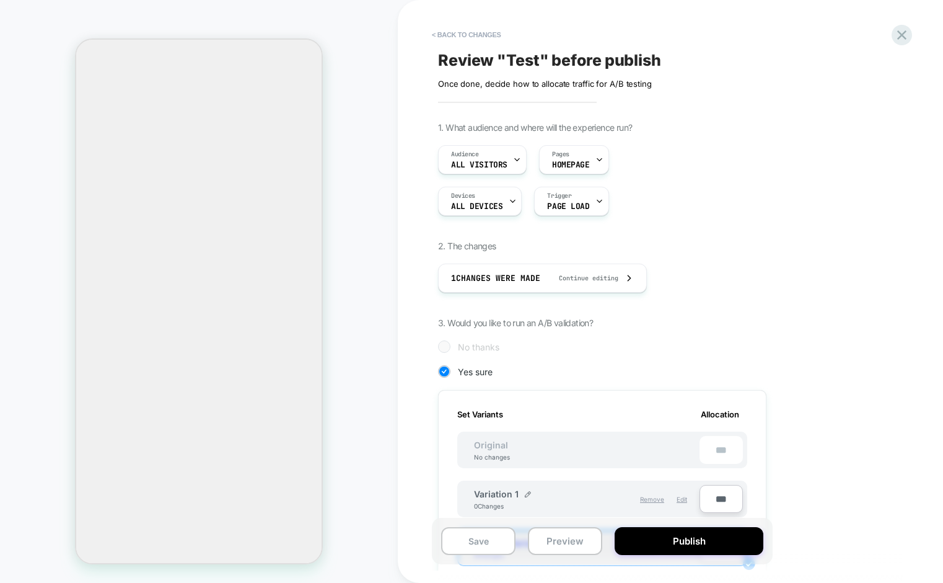
scroll to position [0, 0]
click at [96, 89] on icon "Close" at bounding box center [86, 99] width 20 height 20
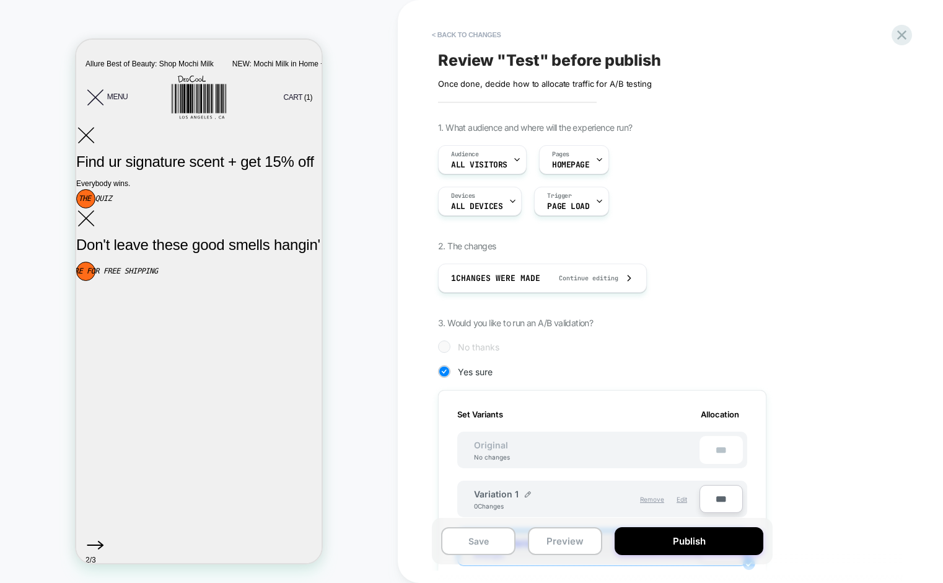
scroll to position [836, 0]
